Goal: Task Accomplishment & Management: Manage account settings

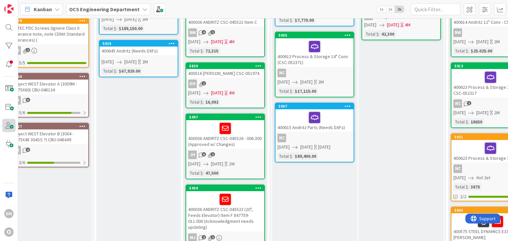
scroll to position [33, 14]
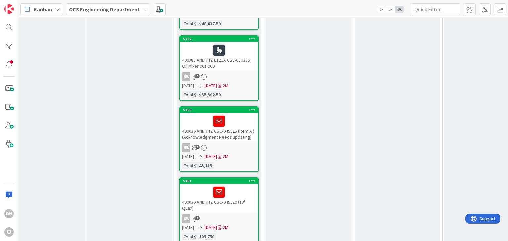
scroll to position [1106, 285]
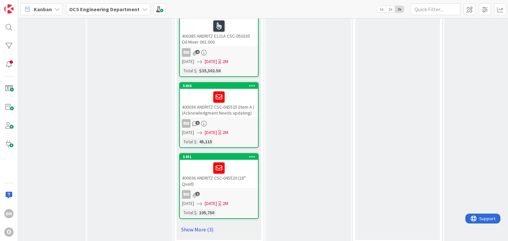
click at [217, 225] on link "Show More (3)" at bounding box center [218, 230] width 79 height 11
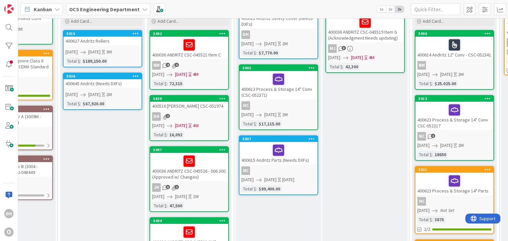
scroll to position [0, 50]
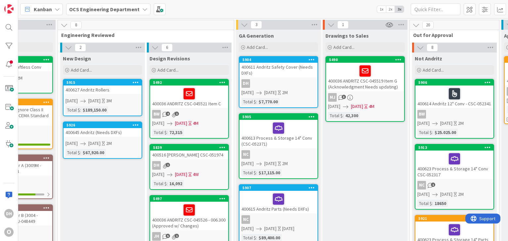
click at [374, 86] on div "400036 ANDRITZ CSC-045519 Item G (Acknowledgment Needs updating)" at bounding box center [365, 77] width 78 height 28
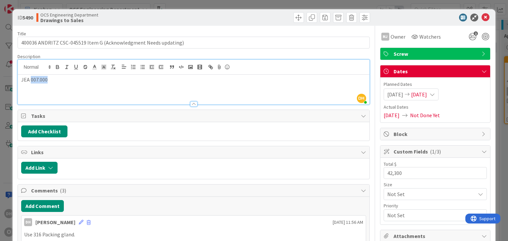
drag, startPoint x: 55, startPoint y: 69, endPoint x: 31, endPoint y: 74, distance: 24.3
click at [31, 75] on div "JEA 007.000" at bounding box center [193, 90] width 351 height 30
copy p "007.000"
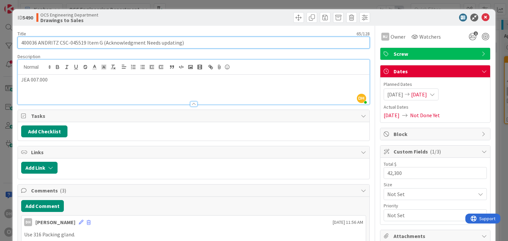
click at [192, 41] on input "400036 ANDRITZ CSC-045519 Item G (Acknowledgment Needs updating)" at bounding box center [194, 43] width 352 height 12
paste input "007.000"
type input "400036 ANDRITZ CSC-045519 Item G (Acknowledgment Needs updating) 007.000"
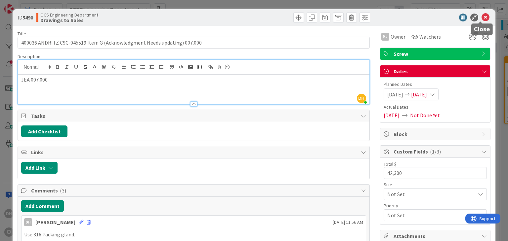
click at [484, 19] on icon at bounding box center [486, 18] width 8 height 8
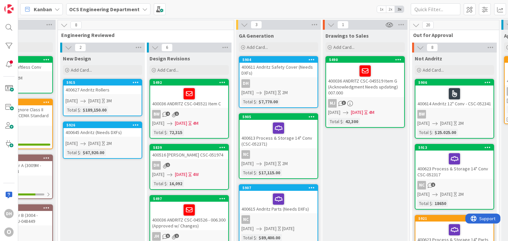
click at [203, 112] on div "BW 4 1" at bounding box center [189, 114] width 78 height 9
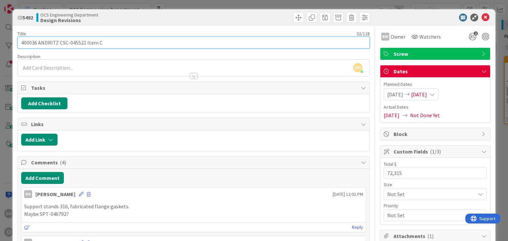
click at [127, 42] on input "400036 ANDRITZ CSC-045521 Item C" at bounding box center [194, 43] width 352 height 12
type input "400036 ANDRITZ CSC-045521 Item C 022.300.1"
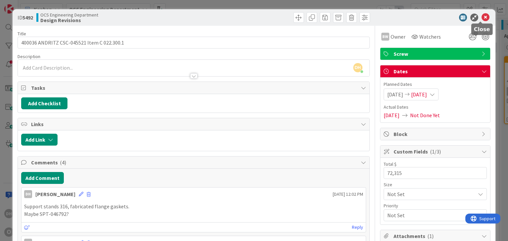
click at [482, 18] on icon at bounding box center [486, 18] width 8 height 8
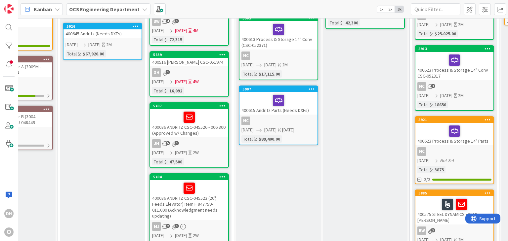
scroll to position [99, 50]
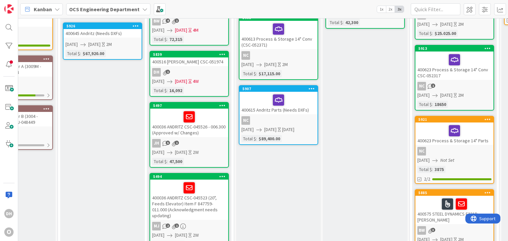
click at [203, 129] on div "400036 ANDRITZ CSC-045526 - 006.300 (Approved w/ Changes)" at bounding box center [189, 123] width 78 height 28
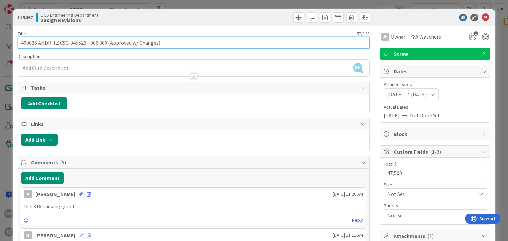
drag, startPoint x: 140, startPoint y: 46, endPoint x: 105, endPoint y: 50, distance: 35.4
type input "400036 ANDRITZ CSC-045526 - 006.300"
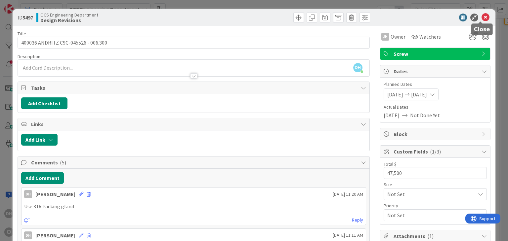
click at [482, 17] on icon at bounding box center [486, 18] width 8 height 8
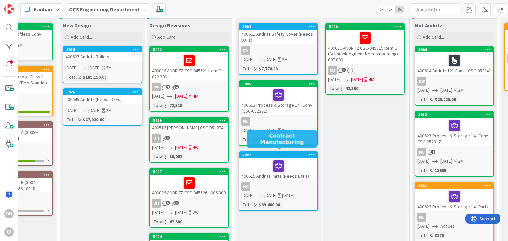
scroll to position [99, 50]
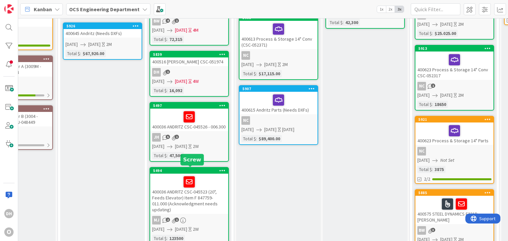
click at [213, 194] on div "400036 ANDRITZ CSC-045523 (20", Feeds Elevator) Item F 847759-011.000 (Acknowle…" at bounding box center [189, 194] width 78 height 40
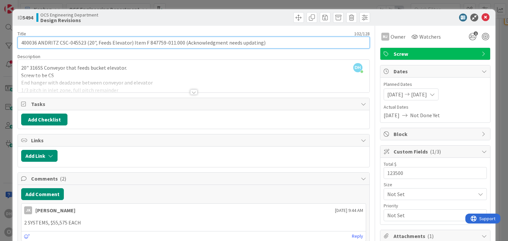
drag, startPoint x: 163, startPoint y: 42, endPoint x: 130, endPoint y: 48, distance: 33.6
click at [130, 48] on input "400036 ANDRITZ CSC-045523 (20", Feeds Elevator) Item F 847759-011.000 (Acknowle…" at bounding box center [194, 43] width 352 height 12
type input "400036 ANDRITZ CSC-045523 (20", Feeds Elevator) 011.000 (Acknowledgment needs u…"
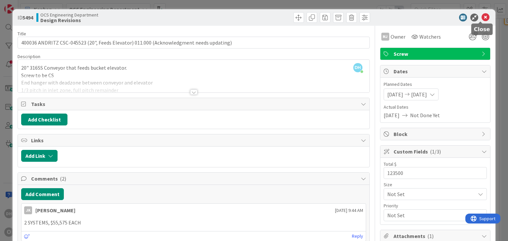
click at [482, 19] on icon at bounding box center [486, 18] width 8 height 8
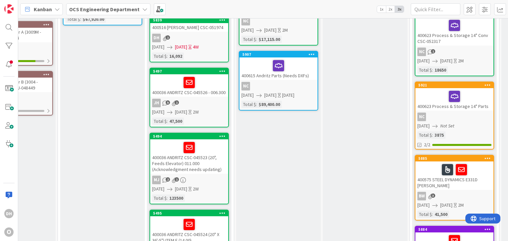
scroll to position [200, 50]
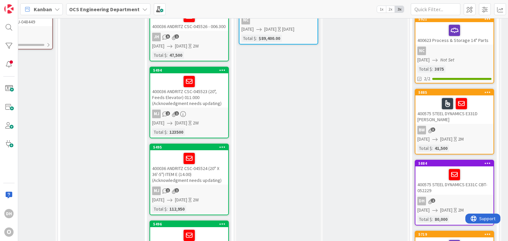
click at [217, 175] on div "400036 ANDRITZ CSC-045524 (20" X 36'-5") ITEM E (14.00) (Acknowledgment needs u…" at bounding box center [189, 168] width 78 height 34
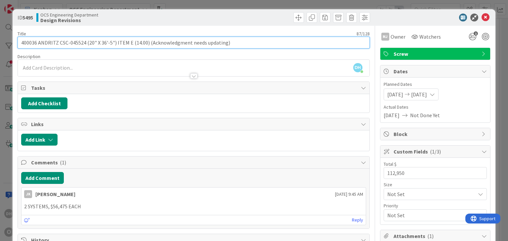
drag, startPoint x: 134, startPoint y: 43, endPoint x: 115, endPoint y: 47, distance: 18.6
click at [115, 47] on input "400036 ANDRITZ CSC-045524 (20" X 36'-5") ITEM E (14.00) (Acknowledgment needs u…" at bounding box center [194, 43] width 352 height 12
drag, startPoint x: 141, startPoint y: 41, endPoint x: 145, endPoint y: 42, distance: 4.3
click at [141, 41] on input "400036 ANDRITZ CSC-045524 (20" X 36'-5") ITEM E (14.00) (Acknowledgment needs u…" at bounding box center [194, 43] width 352 height 12
click at [145, 42] on input "400036 ANDRITZ CSC-045524 (20" X 36'-5") ITEM E (14.00) (Acknowledgment needs u…" at bounding box center [194, 43] width 352 height 12
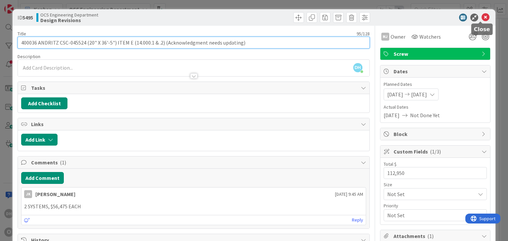
type input "400036 ANDRITZ CSC-045524 (20" X 36'-5") ITEM E (14.000.1 & .2) (Acknowledgment…"
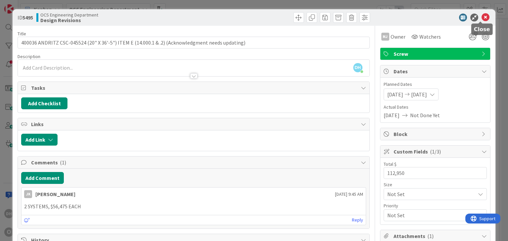
click at [482, 18] on icon at bounding box center [486, 18] width 8 height 8
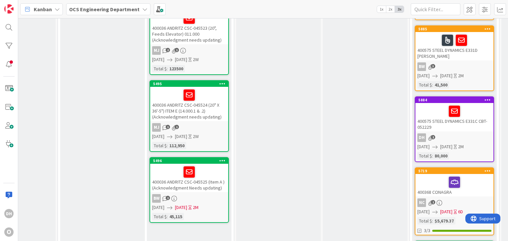
scroll to position [299, 50]
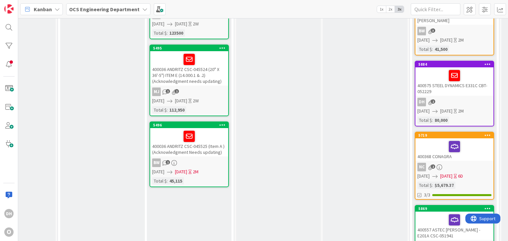
click at [216, 154] on div "400036 ANDRITZ CSC-045525 (Item A ) (Acknowledgment Needs updating)" at bounding box center [189, 142] width 78 height 28
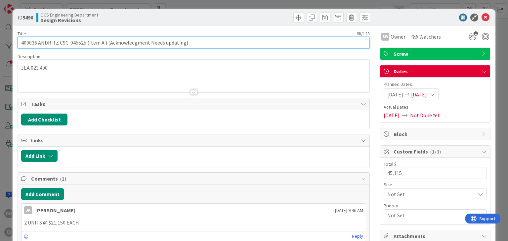
click at [113, 46] on input "400036 ANDRITZ CSC-045525 (Item A ) (Acknowledgment Needs updating)" at bounding box center [194, 43] width 352 height 12
click at [105, 44] on input "400036 ANDRITZ CSC-045525 (Item A ) (Acknowledgment Needs updating)" at bounding box center [194, 43] width 352 height 12
type input "400036 ANDRITZ CSC-045525 (Item A ) 023.400.1 (Acknowledgment Needs updating)"
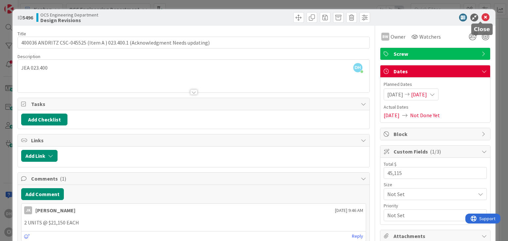
click at [482, 19] on icon at bounding box center [486, 18] width 8 height 8
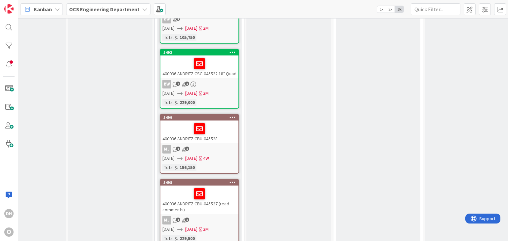
scroll to position [1236, 305]
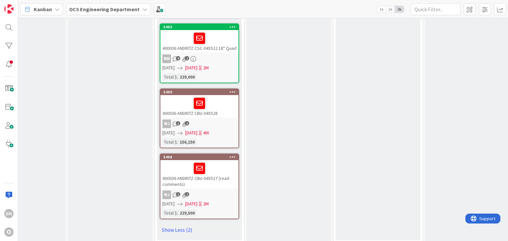
click at [177, 225] on link "Show Less (2)" at bounding box center [199, 230] width 79 height 11
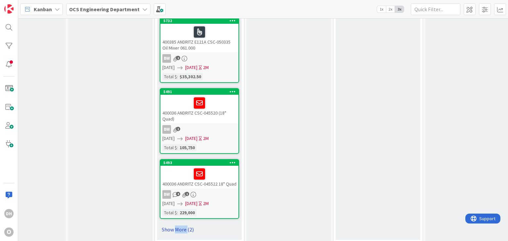
click at [177, 225] on link "Show More (2)" at bounding box center [199, 230] width 79 height 11
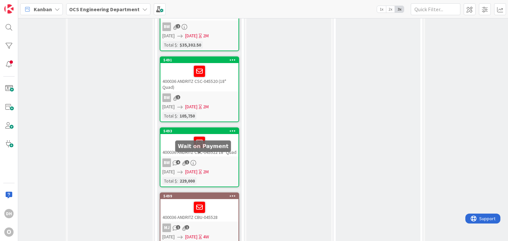
scroll to position [1103, 305]
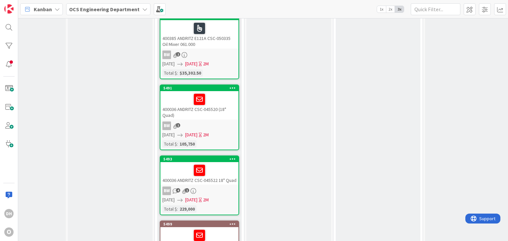
click at [221, 174] on div "400036 ANDRITZ CSC-045522 18" Quad" at bounding box center [199, 173] width 78 height 22
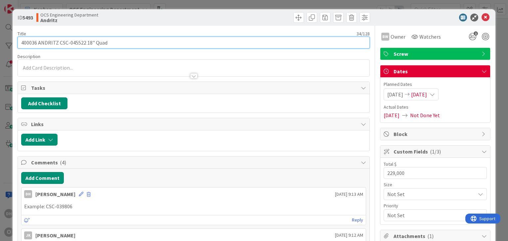
click at [132, 45] on input "400036 ANDRITZ CSC-045522 18" Quad" at bounding box center [194, 43] width 352 height 12
type input "400036 ANDRITZ CSC-045522 18" Quad 016.000"
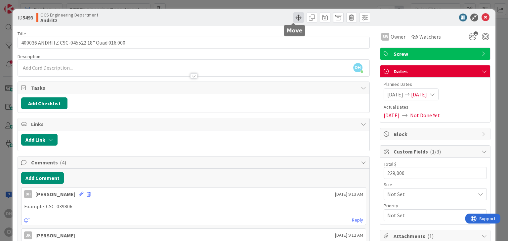
click at [295, 18] on span at bounding box center [298, 17] width 11 height 11
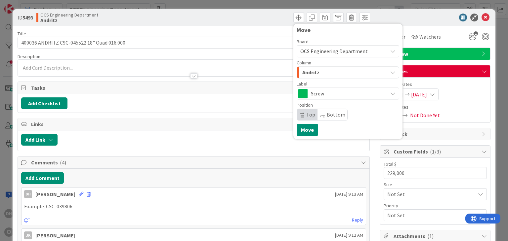
click at [330, 76] on div "Andritz" at bounding box center [344, 72] width 87 height 11
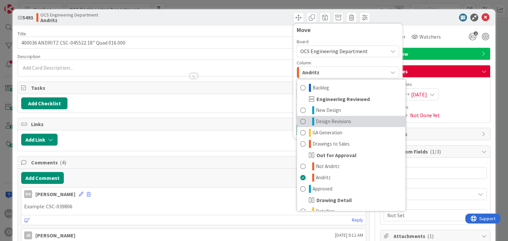
click at [320, 122] on span "Design Revisions" at bounding box center [333, 122] width 35 height 8
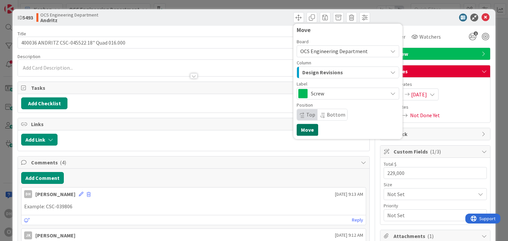
click at [309, 134] on button "Move" at bounding box center [308, 130] width 22 height 12
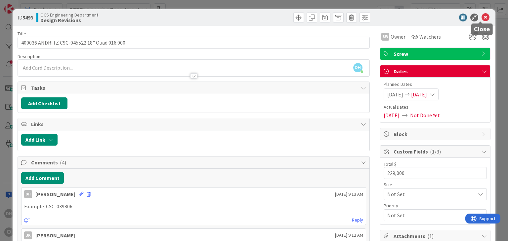
click at [482, 17] on icon at bounding box center [486, 18] width 8 height 8
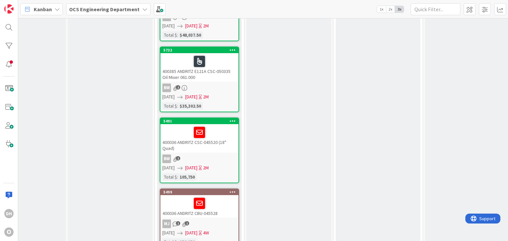
click at [221, 137] on div "400036 ANDRITZ CSC-045520 (18" Quad)" at bounding box center [199, 138] width 78 height 28
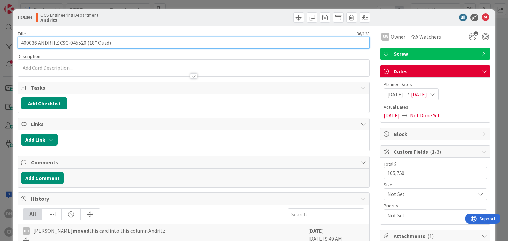
click at [128, 42] on input "400036 ANDRITZ CSC-045520 (18" Quad)" at bounding box center [194, 43] width 352 height 12
type input "400036 ANDRITZ CSC-045520 (18" Quad) 023.200.1"
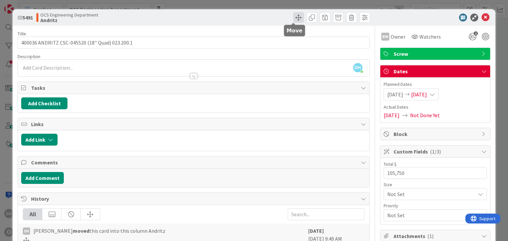
click at [293, 18] on span at bounding box center [298, 17] width 11 height 11
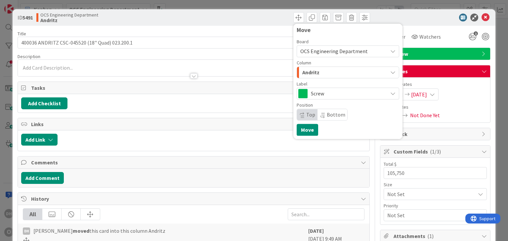
click at [316, 74] on div "Andritz" at bounding box center [344, 72] width 87 height 11
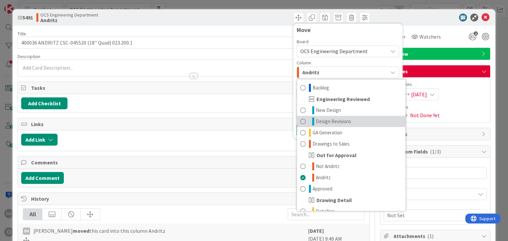
click at [319, 119] on span "Design Revisions" at bounding box center [333, 122] width 35 height 8
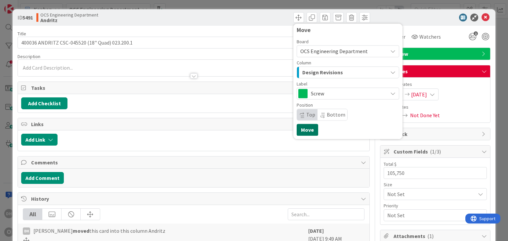
click at [297, 130] on button "Move" at bounding box center [308, 130] width 22 height 12
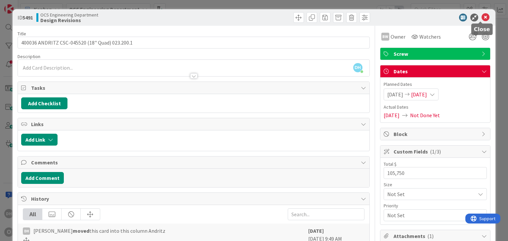
click at [478, 13] on div "ID 5491 OCS Engineering Department Design Revisions Move Move" at bounding box center [254, 17] width 483 height 17
click at [482, 20] on icon at bounding box center [486, 18] width 8 height 8
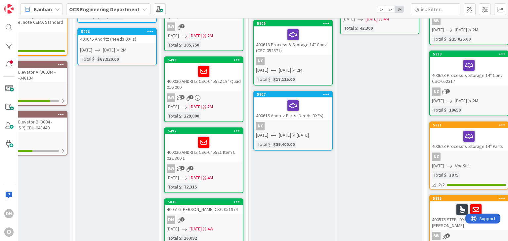
scroll to position [0, 35]
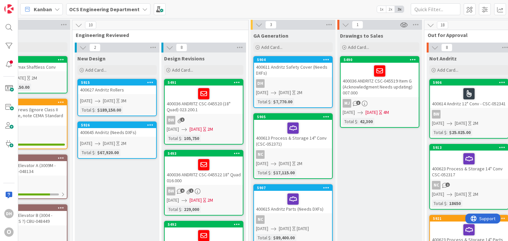
click at [224, 108] on div "400036 ANDRITZ CSC-045520 (18" Quad) 023.200.1" at bounding box center [204, 100] width 78 height 28
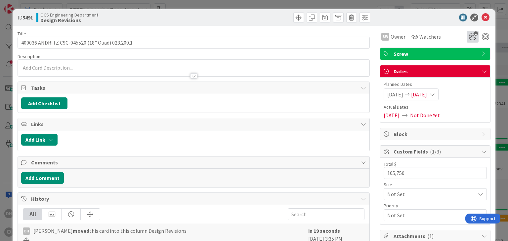
click at [467, 35] on icon "1" at bounding box center [473, 37] width 12 height 12
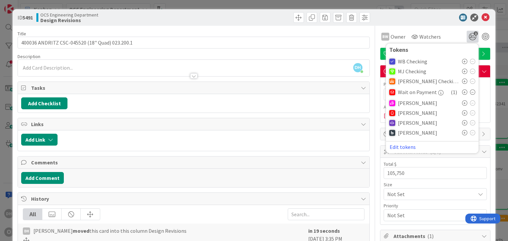
click at [470, 92] on icon at bounding box center [472, 92] width 5 height 5
click at [484, 19] on div at bounding box center [431, 18] width 117 height 8
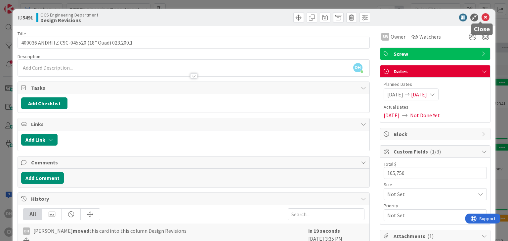
click at [482, 17] on icon at bounding box center [486, 18] width 8 height 8
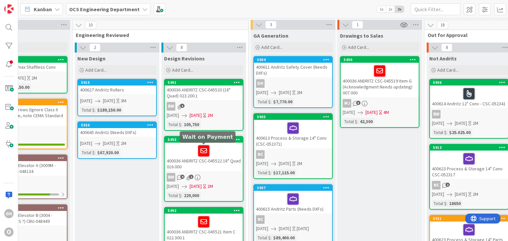
click at [207, 168] on div "400036 ANDRITZ CSC-045522 18" Quad 016.000" at bounding box center [204, 157] width 78 height 28
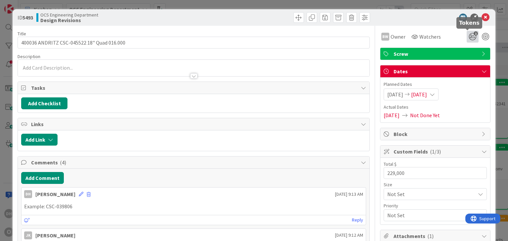
click at [474, 32] on span "1" at bounding box center [476, 33] width 4 height 4
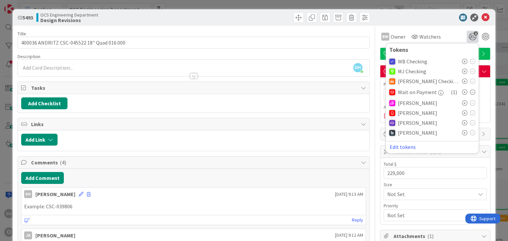
click at [470, 91] on icon at bounding box center [472, 92] width 5 height 5
click at [487, 10] on div "ID 5493 OCS Engineering Department Design Revisions" at bounding box center [254, 17] width 483 height 17
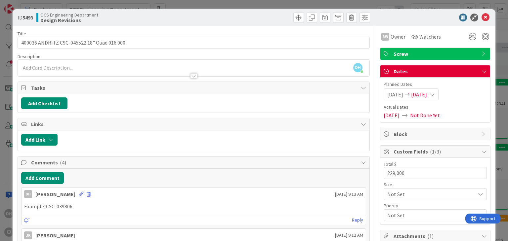
click at [485, 13] on div "ID 5493 OCS Engineering Department Design Revisions" at bounding box center [254, 17] width 483 height 17
click at [482, 17] on icon at bounding box center [486, 18] width 8 height 8
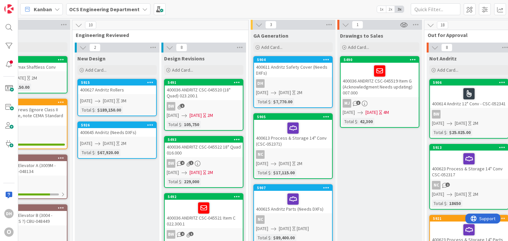
click at [382, 81] on div "400036 ANDRITZ CSC-045519 Item G (Acknowledgment Needs updating) 007.000" at bounding box center [380, 80] width 78 height 34
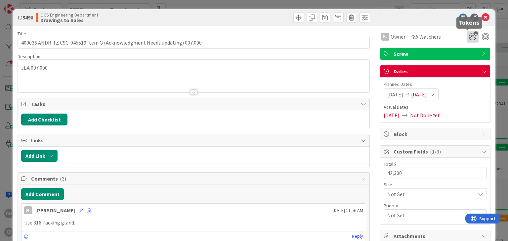
click at [470, 39] on icon "1" at bounding box center [473, 37] width 12 height 12
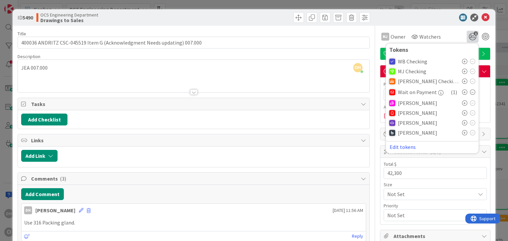
click at [464, 90] on div at bounding box center [468, 92] width 13 height 5
click at [470, 91] on icon at bounding box center [472, 92] width 5 height 5
click at [482, 14] on icon at bounding box center [486, 18] width 8 height 8
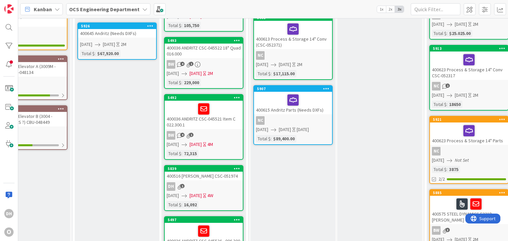
click at [229, 129] on link "5492 400036 ANDRITZ CSC-045521 Item C 022.300.1 BW 4 1 09/09/2024 12/13/2024 4M…" at bounding box center [203, 127] width 79 height 66
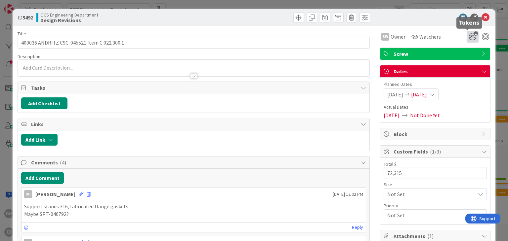
click at [467, 37] on icon "1" at bounding box center [473, 37] width 12 height 12
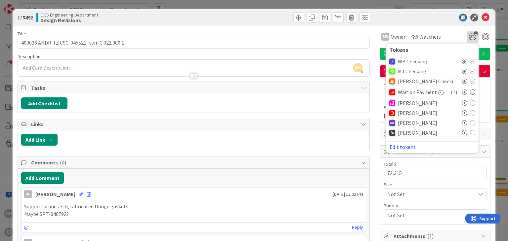
click at [470, 93] on icon at bounding box center [472, 92] width 5 height 5
click at [482, 20] on icon at bounding box center [486, 18] width 8 height 8
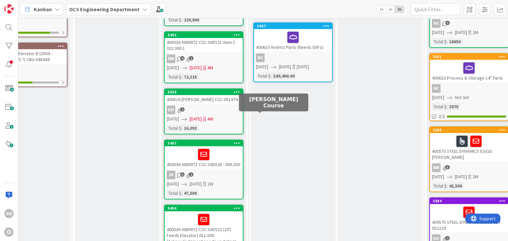
scroll to position [198, 35]
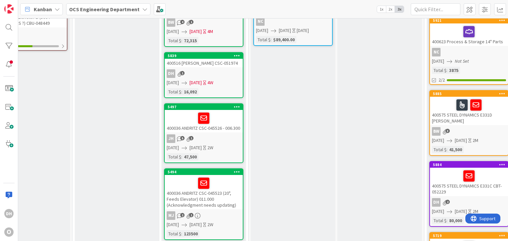
click at [236, 124] on div "400036 ANDRITZ CSC-045526 - 006.300" at bounding box center [204, 121] width 78 height 22
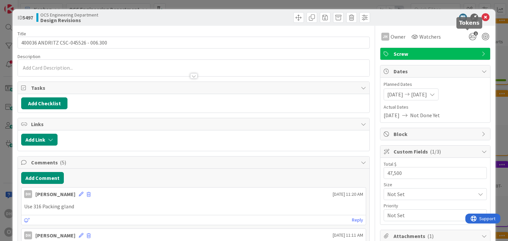
drag, startPoint x: 464, startPoint y: 35, endPoint x: 464, endPoint y: 43, distance: 7.6
click at [467, 35] on icon "1" at bounding box center [473, 37] width 12 height 12
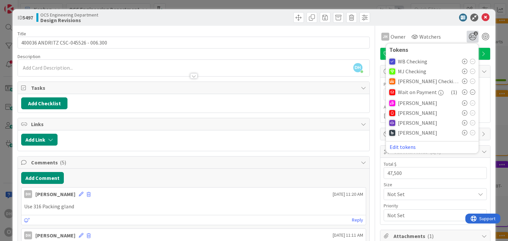
click at [467, 95] on div "Wait on Payment ( 1 )" at bounding box center [432, 92] width 86 height 12
click at [470, 93] on icon at bounding box center [472, 92] width 5 height 5
click at [482, 15] on icon at bounding box center [486, 18] width 8 height 8
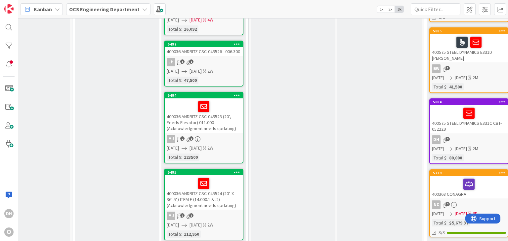
scroll to position [298, 35]
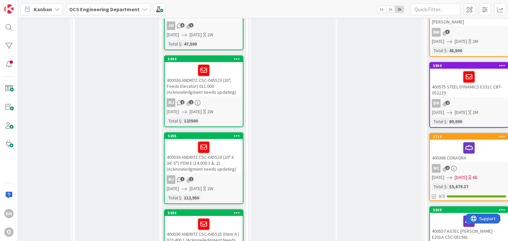
click at [218, 99] on div "MJ 2 1" at bounding box center [204, 103] width 78 height 9
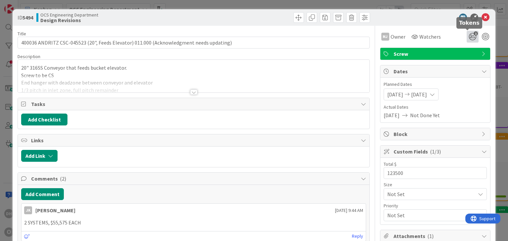
click at [474, 35] on span "1" at bounding box center [476, 33] width 4 height 4
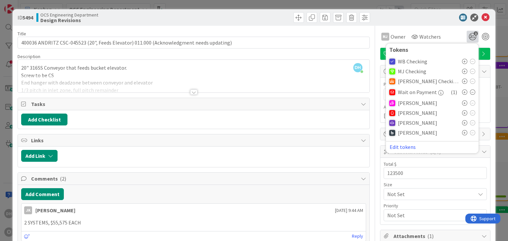
click at [466, 95] on div "Wait on Payment ( 1 )" at bounding box center [432, 92] width 86 height 12
click at [470, 92] on icon at bounding box center [472, 92] width 5 height 5
click at [484, 18] on icon at bounding box center [486, 18] width 8 height 8
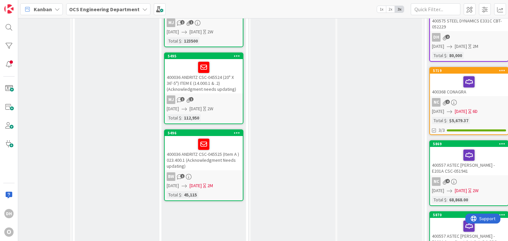
click at [214, 84] on div "400036 ANDRITZ CSC-045524 (20" X 36'-5") ITEM E (14.000.1 & .2) (Acknowledgment…" at bounding box center [204, 76] width 78 height 34
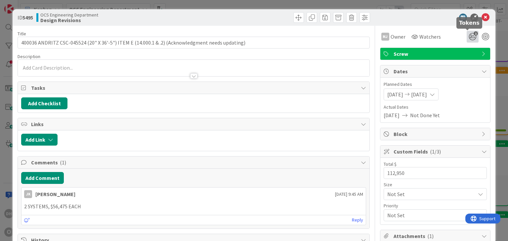
click at [467, 33] on icon "1" at bounding box center [473, 37] width 12 height 12
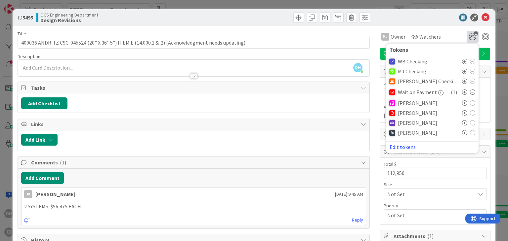
click at [470, 94] on icon at bounding box center [472, 92] width 5 height 5
click at [482, 17] on icon at bounding box center [486, 18] width 8 height 8
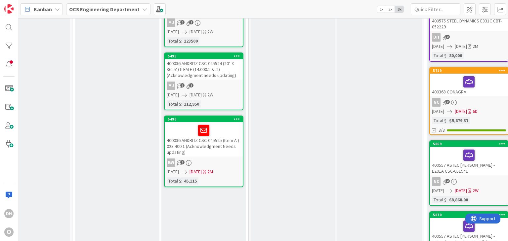
click at [201, 152] on div "400036 ANDRITZ CSC-045525 (Item A ) 023.400.1 (Acknowledgment Needs updating)" at bounding box center [204, 139] width 78 height 34
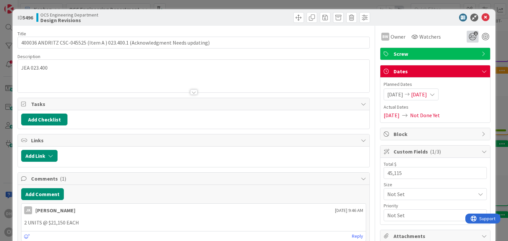
click at [467, 35] on icon "1" at bounding box center [473, 37] width 12 height 12
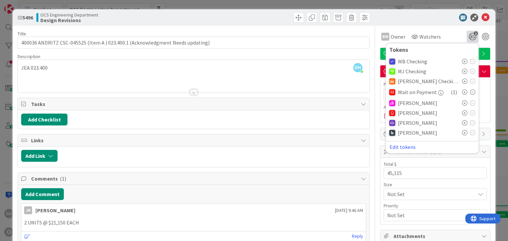
click at [470, 91] on icon at bounding box center [472, 92] width 5 height 5
click at [482, 20] on icon at bounding box center [486, 18] width 8 height 8
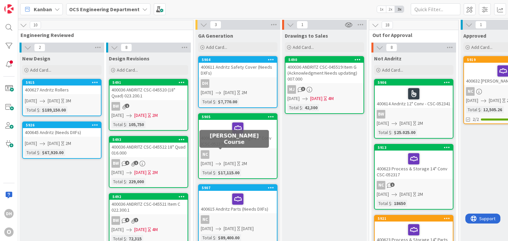
scroll to position [0, 21]
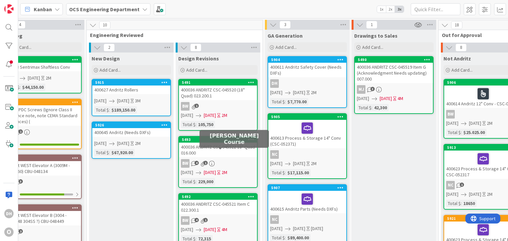
drag, startPoint x: 262, startPoint y: 153, endPoint x: 200, endPoint y: 152, distance: 61.9
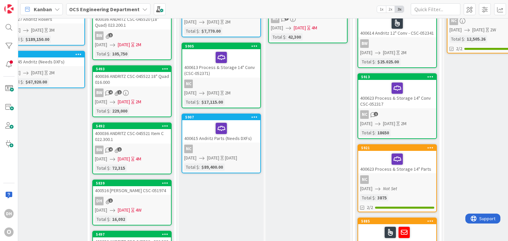
scroll to position [0, 107]
